Goal: Transaction & Acquisition: Subscribe to service/newsletter

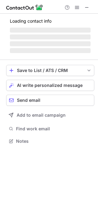
scroll to position [137, 98]
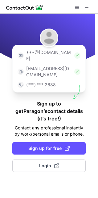
click at [87, 3] on div at bounding box center [49, 7] width 98 height 14
click at [87, 7] on span at bounding box center [87, 7] width 5 height 5
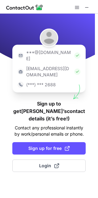
click at [94, 3] on div at bounding box center [49, 7] width 98 height 14
click at [83, 6] on div at bounding box center [82, 7] width 20 height 7
click at [85, 8] on span at bounding box center [87, 7] width 5 height 5
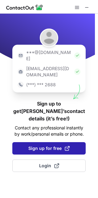
click at [61, 145] on span "Sign up for free" at bounding box center [48, 148] width 41 height 6
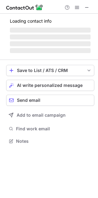
scroll to position [137, 98]
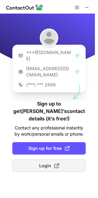
click at [44, 162] on span "Login" at bounding box center [49, 165] width 20 height 6
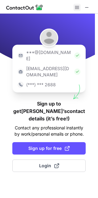
click at [79, 6] on span at bounding box center [77, 7] width 5 height 5
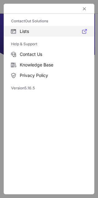
click at [25, 31] on span "Lists" at bounding box center [54, 31] width 68 height 6
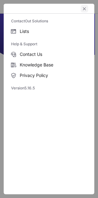
click at [85, 8] on span "left-button" at bounding box center [84, 8] width 5 height 5
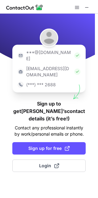
click at [63, 100] on h1 "Sign up to get anthony’s contact details (it’s free!)" at bounding box center [49, 111] width 74 height 22
click at [42, 124] on p "Contact any professional instantly by work/personal emails or phone." at bounding box center [49, 130] width 74 height 12
